Goal: Task Accomplishment & Management: Use online tool/utility

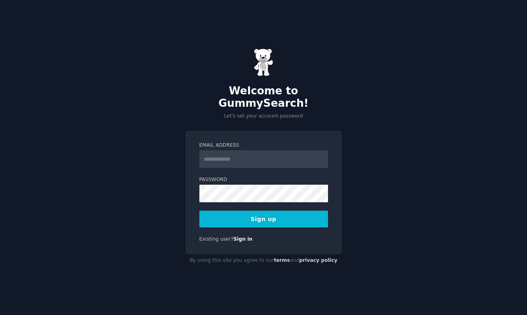
click at [263, 159] on input "Email Address" at bounding box center [264, 159] width 129 height 18
type input "**********"
click at [281, 211] on button "Sign up" at bounding box center [264, 219] width 129 height 17
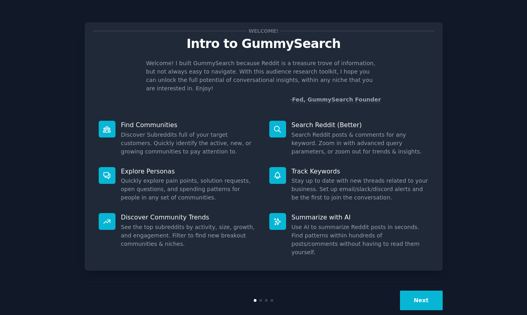
click at [420, 291] on button "Next" at bounding box center [421, 301] width 43 height 20
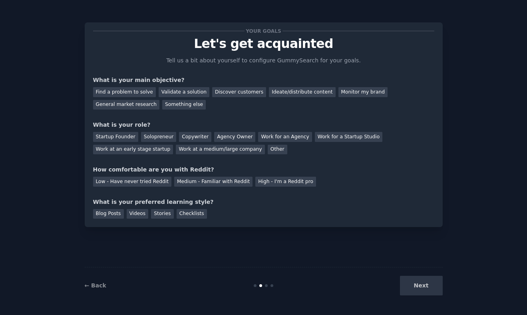
drag, startPoint x: 241, startPoint y: 92, endPoint x: 194, endPoint y: 112, distance: 51.6
click at [241, 92] on div "Discover customers" at bounding box center [239, 92] width 54 height 10
click at [268, 151] on div "Other" at bounding box center [278, 150] width 20 height 10
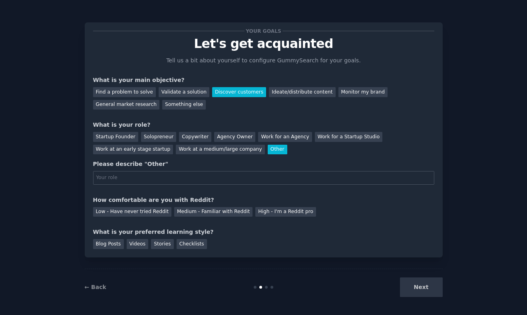
click at [177, 173] on input "text" at bounding box center [263, 178] width 341 height 14
type input "З"
click at [192, 179] on input "PM in Marketing" at bounding box center [263, 178] width 341 height 14
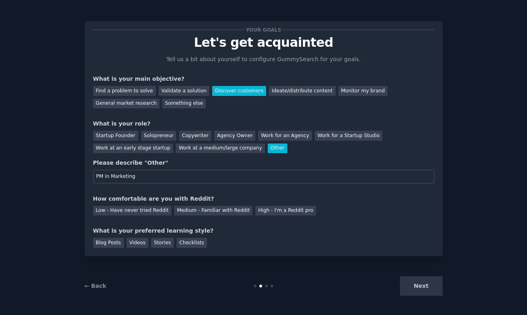
scroll to position [1, 0]
type input "PM in Marketing"
click at [228, 212] on div "Medium - Familiar with Reddit" at bounding box center [213, 211] width 78 height 10
click at [192, 242] on div "Checklists" at bounding box center [192, 243] width 30 height 10
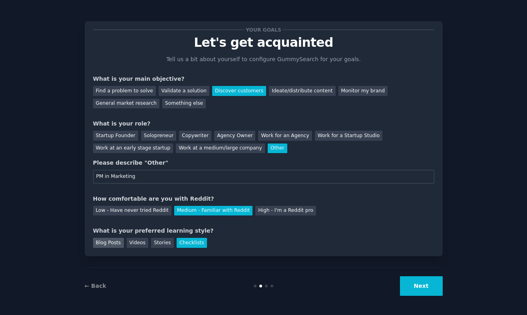
click at [102, 240] on div "Blog Posts" at bounding box center [108, 243] width 31 height 10
click at [180, 238] on div "Checklists" at bounding box center [192, 243] width 30 height 10
click at [429, 283] on button "Next" at bounding box center [421, 286] width 43 height 20
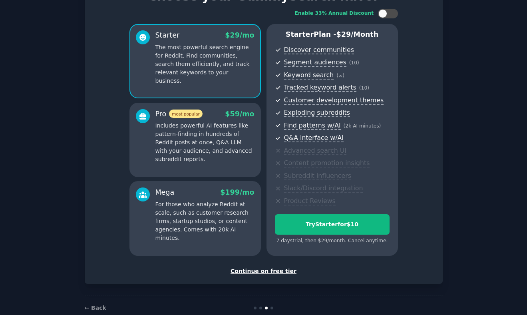
scroll to position [43, 0]
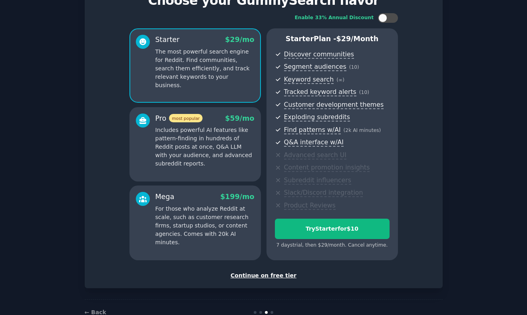
click at [277, 277] on div "Continue on free tier" at bounding box center [263, 275] width 341 height 8
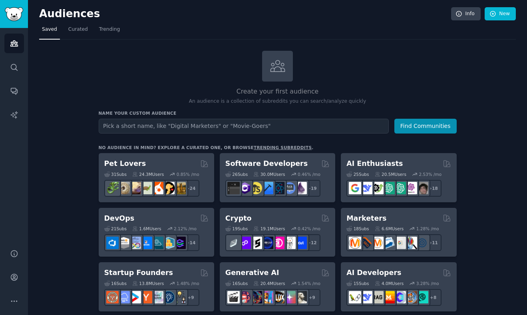
click at [243, 131] on input "text" at bounding box center [244, 126] width 290 height 15
click at [237, 126] on input "text" at bounding box center [244, 126] width 290 height 15
type input "java developers"
click at [395, 119] on button "Find Communities" at bounding box center [426, 126] width 62 height 15
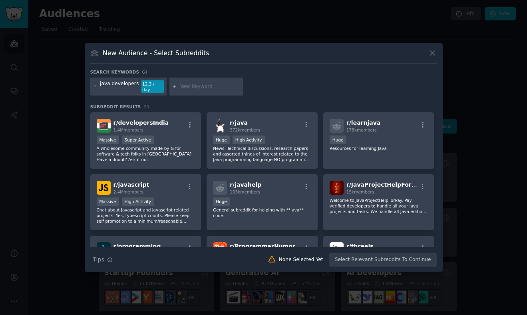
click at [208, 88] on input "text" at bounding box center [210, 86] width 61 height 7
type input "j"
paste input "java browser"
type input "java browser"
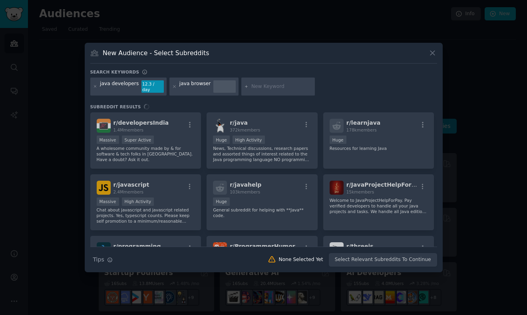
click at [363, 81] on div "java developers 12.3 / day java browser" at bounding box center [263, 88] width 347 height 21
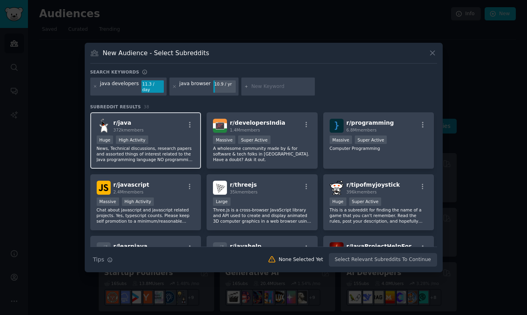
click at [165, 136] on div ">= 80th percentile for submissions / day Huge High Activity" at bounding box center [146, 141] width 98 height 10
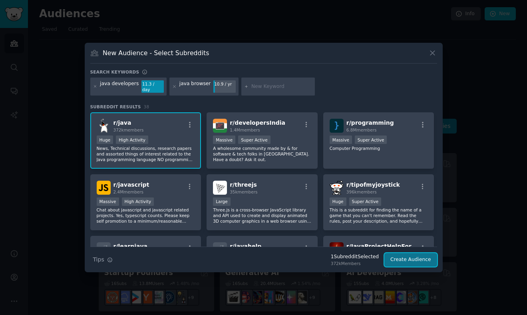
click at [409, 262] on button "Create Audience" at bounding box center [411, 260] width 53 height 14
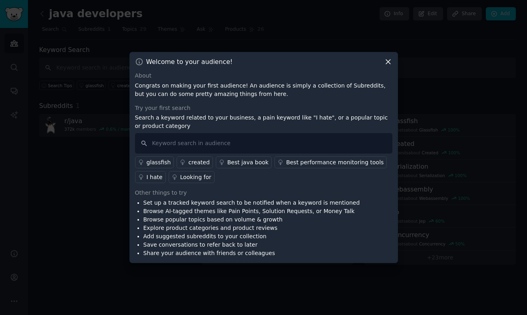
drag, startPoint x: 147, startPoint y: 90, endPoint x: 181, endPoint y: 116, distance: 43.1
click at [154, 93] on p "Congrats on making your first audience! An audience is simply a collection of S…" at bounding box center [263, 90] width 257 height 17
drag, startPoint x: 152, startPoint y: 205, endPoint x: 232, endPoint y: 206, distance: 80.0
click at [186, 206] on li "Set up a tracked keyword search to be notified when a keyword is mentioned" at bounding box center [252, 203] width 217 height 8
click at [386, 64] on icon at bounding box center [388, 62] width 4 height 4
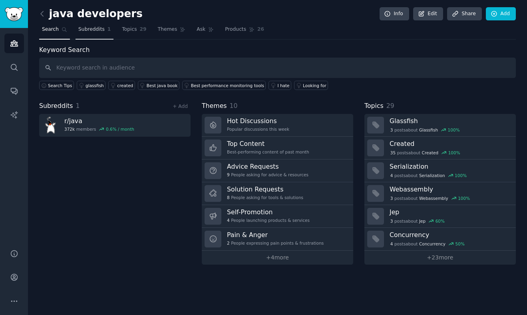
click at [90, 32] on span "Subreddits" at bounding box center [91, 29] width 26 height 7
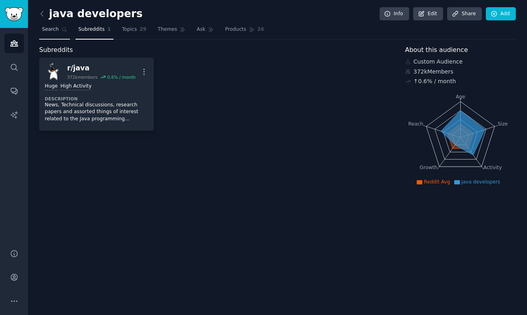
click at [62, 31] on icon at bounding box center [65, 30] width 6 height 6
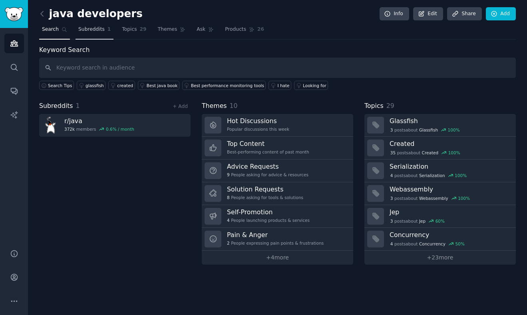
click at [96, 30] on span "Subreddits" at bounding box center [91, 29] width 26 height 7
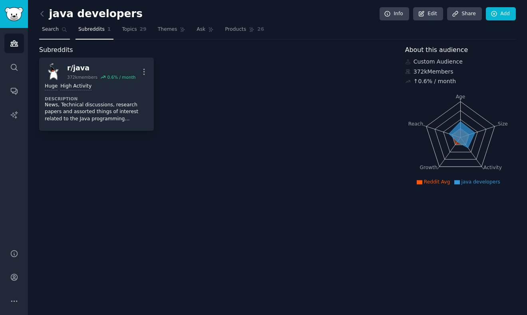
click at [66, 30] on icon at bounding box center [65, 30] width 6 height 6
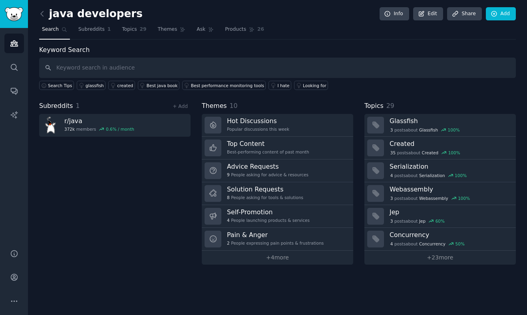
click at [97, 31] on span "Subreddits" at bounding box center [91, 29] width 26 height 7
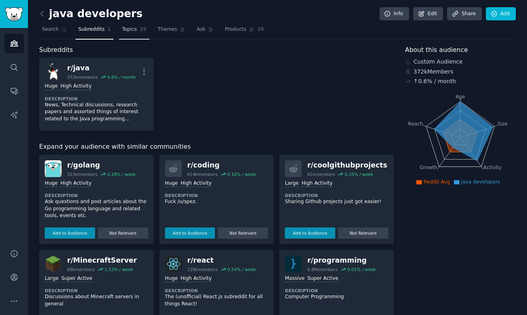
click at [128, 35] on link "Topics 29" at bounding box center [134, 31] width 30 height 16
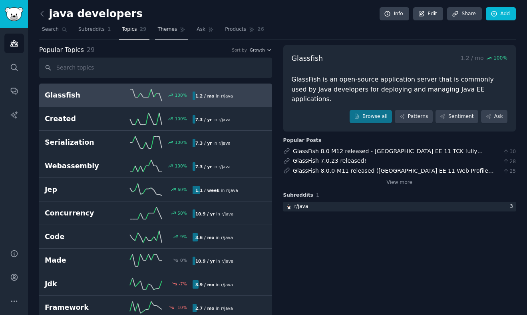
click at [176, 28] on link "Themes" at bounding box center [172, 31] width 34 height 16
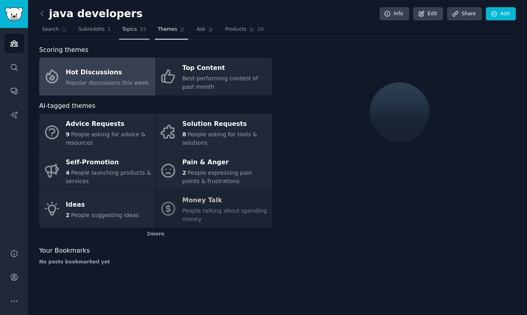
click at [136, 32] on link "Topics 29" at bounding box center [134, 31] width 30 height 16
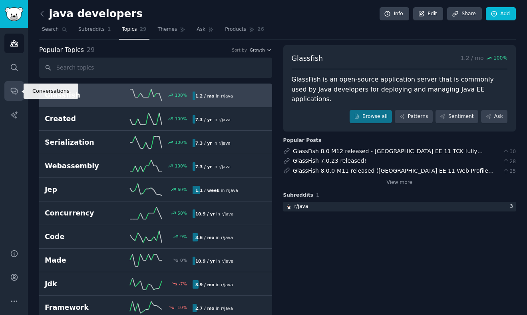
click at [17, 96] on link "Conversations" at bounding box center [14, 91] width 20 height 20
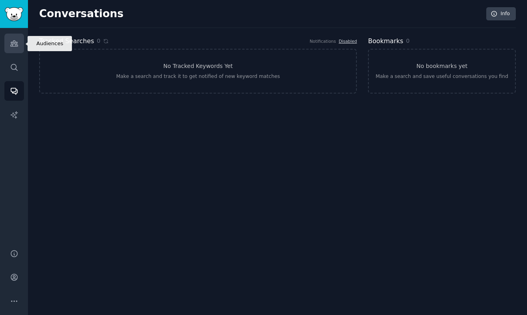
click at [14, 46] on icon "Sidebar" at bounding box center [13, 44] width 7 height 6
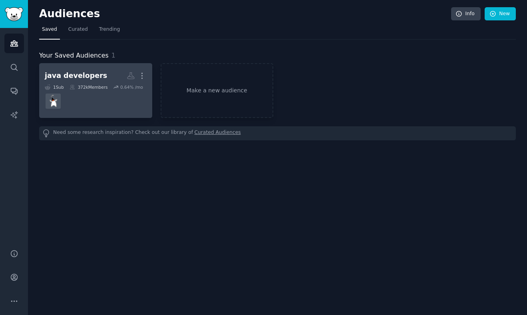
click at [104, 112] on link "java developers More 1 Sub 372k Members 0.64 % /mo" at bounding box center [95, 90] width 113 height 55
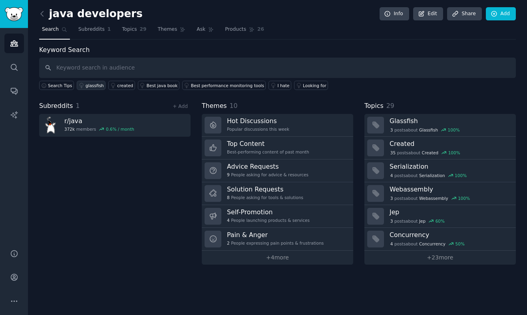
click at [95, 88] on link "glassfish" at bounding box center [91, 85] width 29 height 9
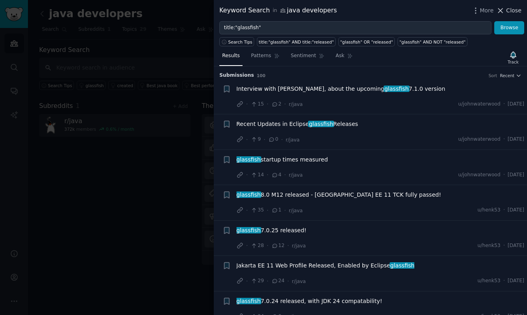
click at [504, 10] on icon at bounding box center [501, 10] width 8 height 8
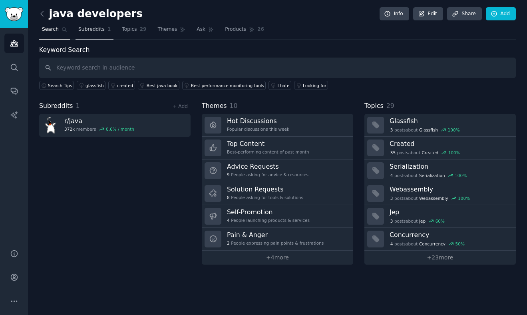
click at [93, 34] on link "Subreddits 1" at bounding box center [95, 31] width 38 height 16
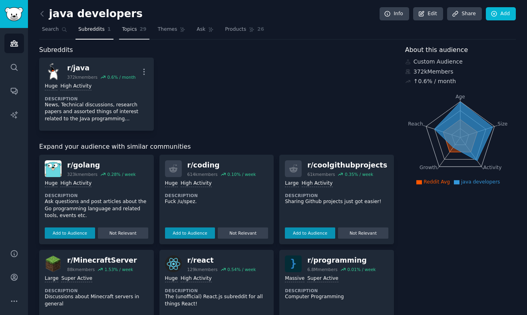
click at [136, 33] on link "Topics 29" at bounding box center [134, 31] width 30 height 16
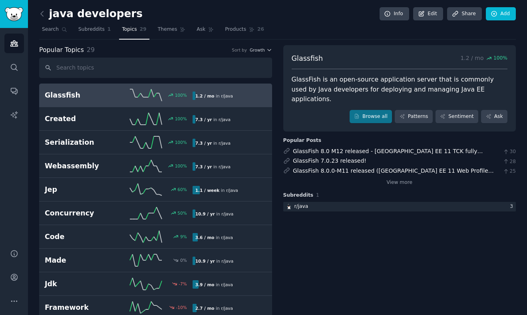
click at [331, 74] on div "Glassfish 1.2 / mo 100 % GlassFish is an open-source application server that is…" at bounding box center [399, 88] width 233 height 87
